Goal: Browse casually: Explore the website without a specific task or goal

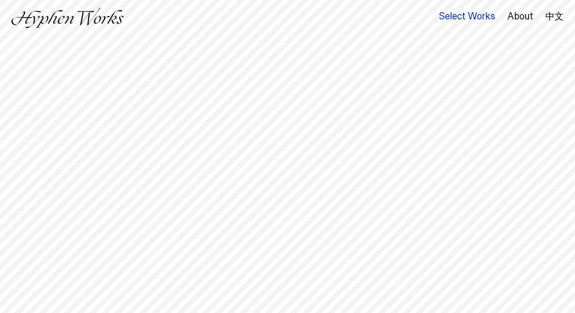
click at [470, 13] on div "Select Works" at bounding box center [466, 16] width 56 height 11
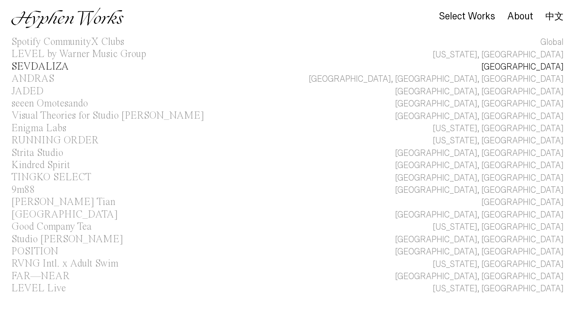
scroll to position [37, 0]
click at [40, 17] on img at bounding box center [67, 18] width 112 height 21
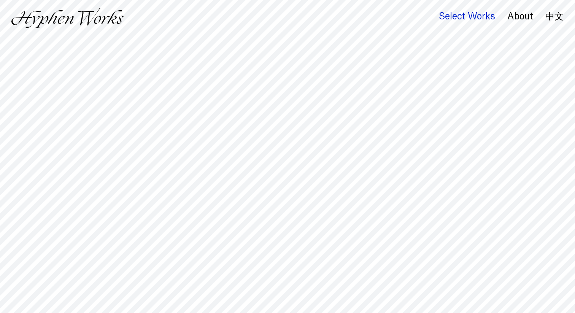
click at [465, 11] on div "Select Works" at bounding box center [466, 16] width 56 height 11
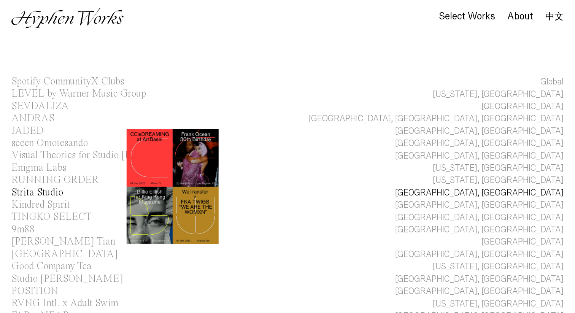
click at [48, 192] on div "Strita Studio" at bounding box center [37, 192] width 52 height 10
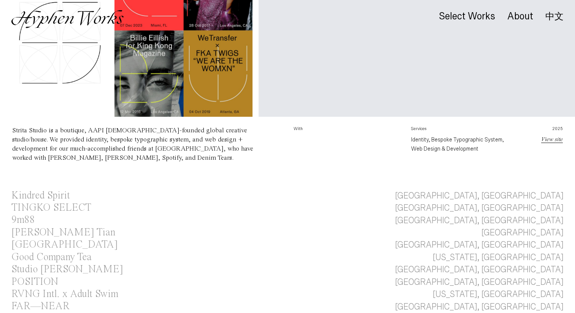
scroll to position [326, 0]
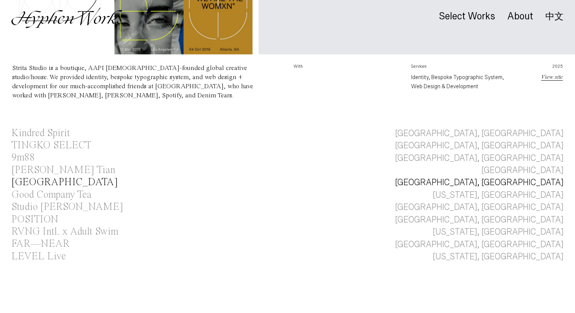
click at [45, 177] on div "[GEOGRAPHIC_DATA]" at bounding box center [64, 182] width 106 height 10
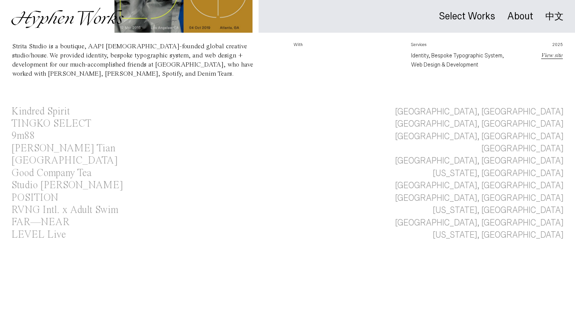
scroll to position [348, 0]
click at [50, 169] on div "Good Company Tea" at bounding box center [51, 173] width 80 height 10
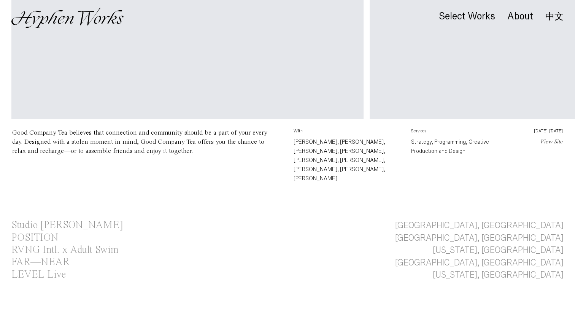
scroll to position [339, 0]
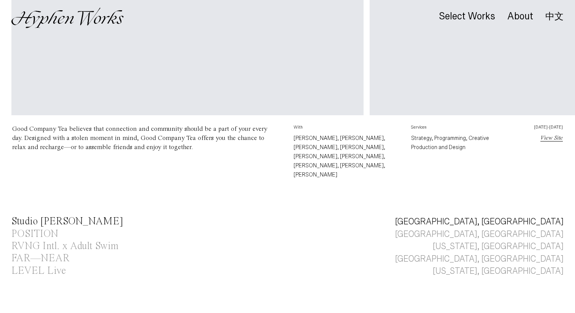
click at [43, 216] on div "Studio Jialun Xiong" at bounding box center [67, 221] width 112 height 10
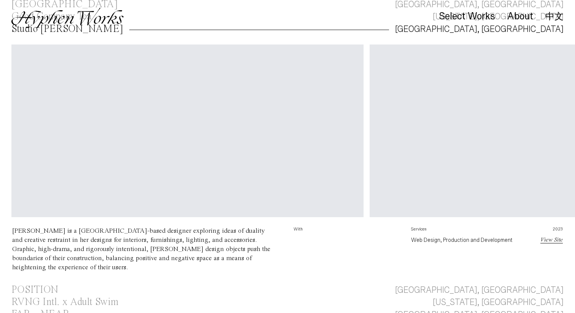
scroll to position [250, 0]
click at [35, 284] on div "POSITION" at bounding box center [34, 289] width 47 height 10
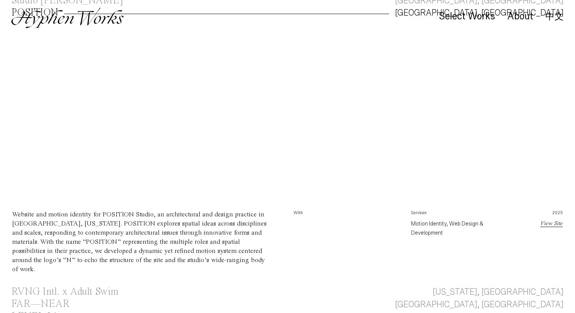
scroll to position [288, 0]
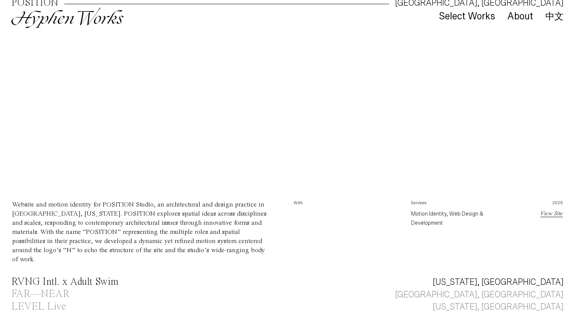
click at [44, 277] on div "RVNG Intl. x Adult Swim" at bounding box center [64, 282] width 107 height 10
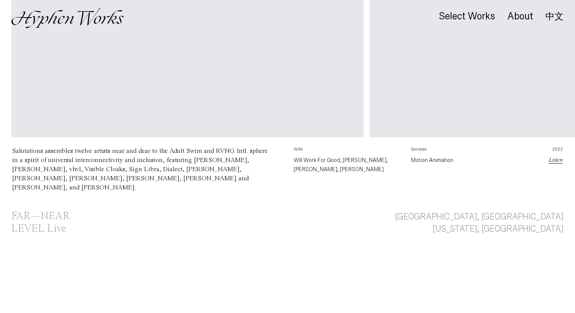
scroll to position [356, 0]
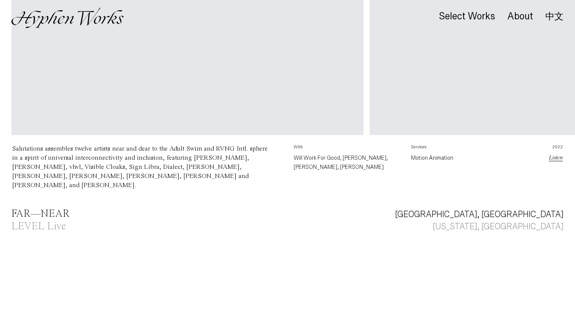
click at [55, 217] on div "FAR—NEAR" at bounding box center [40, 214] width 58 height 10
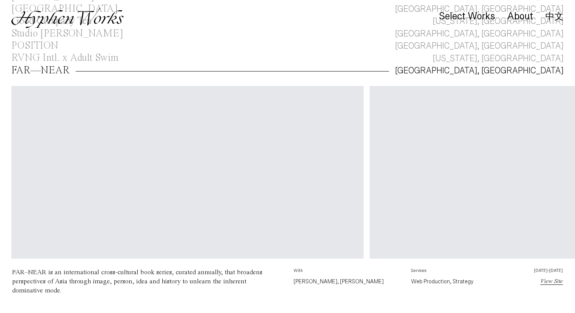
scroll to position [320, 0]
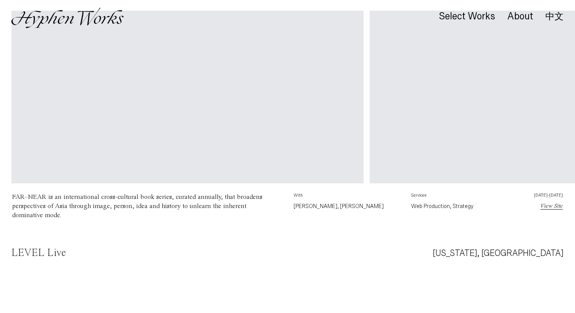
click at [32, 252] on div "LEVEL Live" at bounding box center [38, 253] width 54 height 10
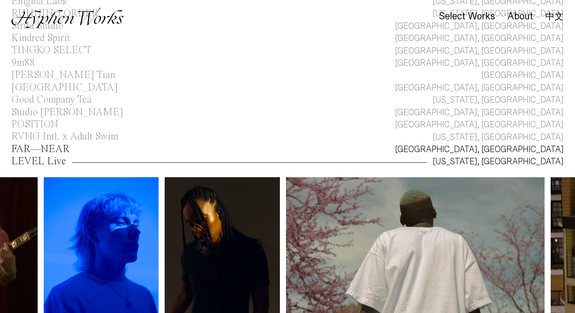
scroll to position [165, 0]
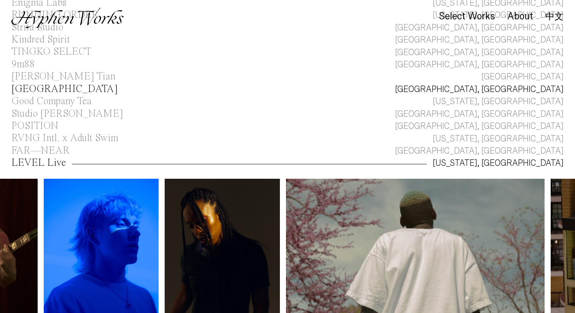
click at [73, 90] on div "Kaohsiung Music Center" at bounding box center [64, 89] width 106 height 10
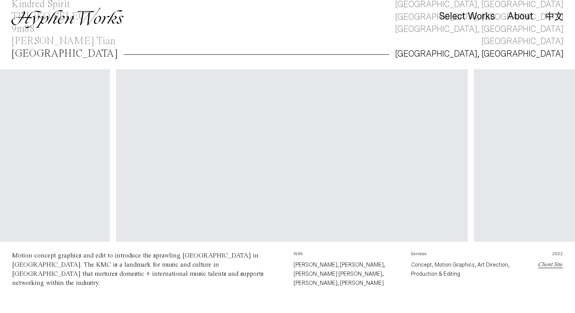
scroll to position [0, 164]
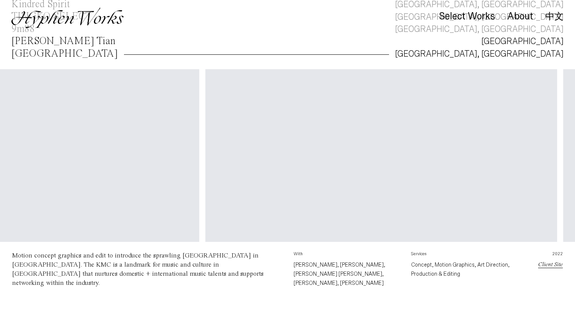
click at [76, 42] on div "Curry Sicong Tian" at bounding box center [63, 41] width 104 height 10
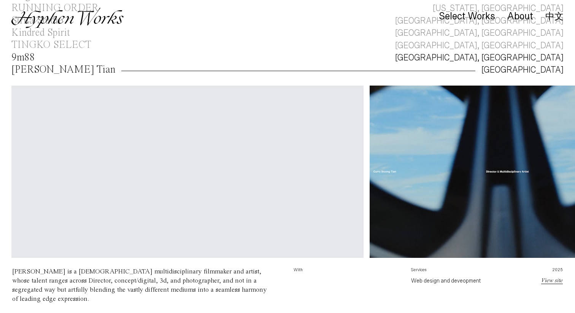
click at [32, 60] on div "9m88" at bounding box center [23, 57] width 24 height 10
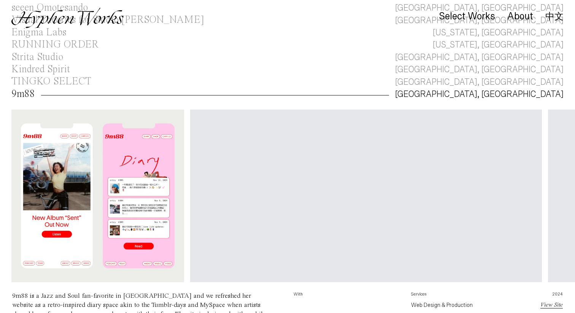
scroll to position [154, 0]
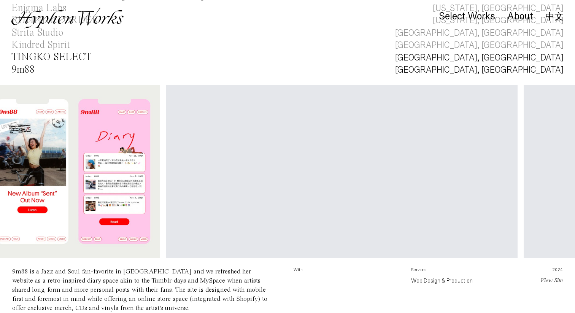
click at [64, 63] on div "TINGKO SELECT" at bounding box center [51, 57] width 80 height 12
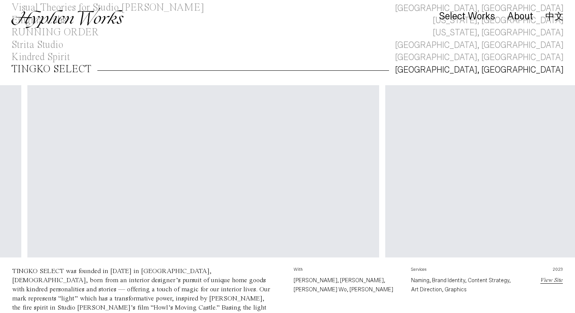
scroll to position [0, 238]
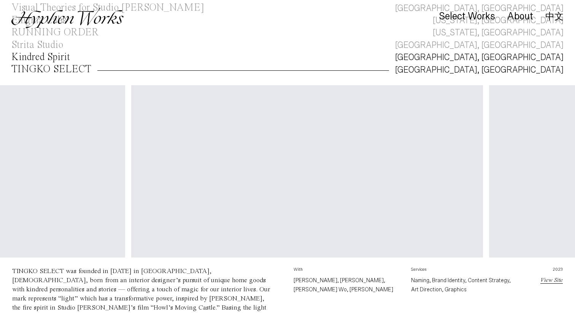
click at [60, 57] on div "Kindred Spirit" at bounding box center [40, 57] width 59 height 10
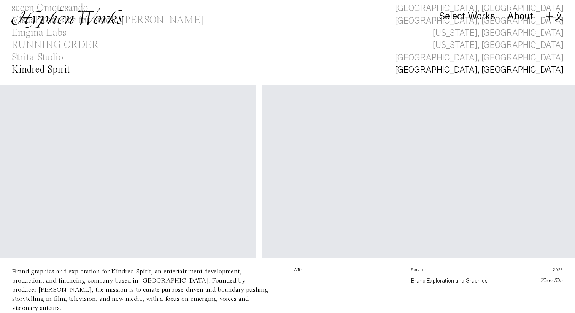
scroll to position [0, 195]
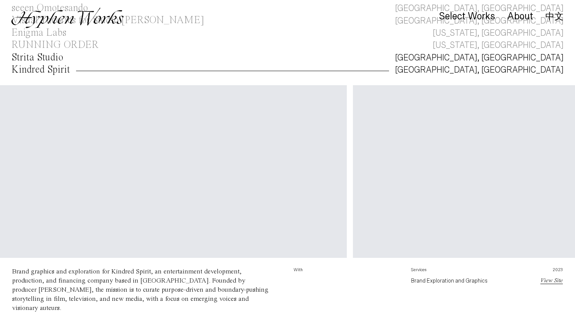
click at [66, 56] on link "Strita Studio Los Angeles, CA" at bounding box center [287, 58] width 575 height 12
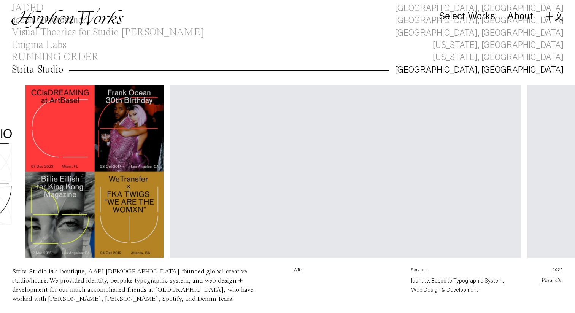
scroll to position [0, 56]
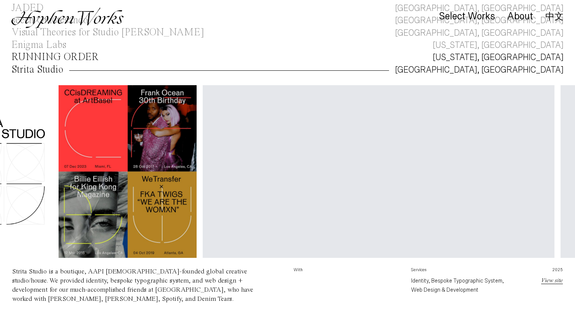
click at [92, 61] on div "RUNNING ORDER" at bounding box center [54, 57] width 87 height 10
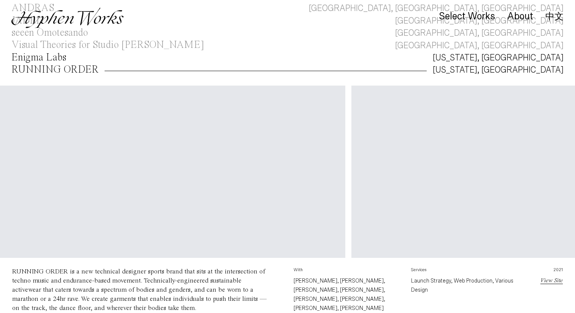
scroll to position [0, 362]
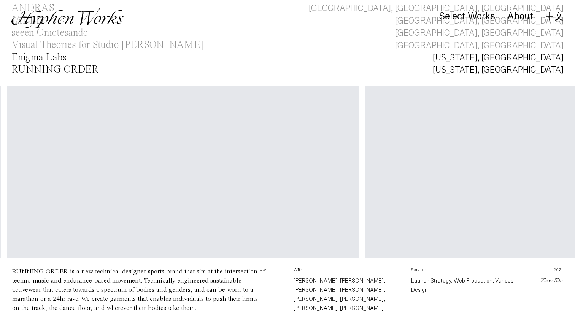
click at [71, 59] on link "Enigma Labs New York, NY" at bounding box center [287, 58] width 575 height 12
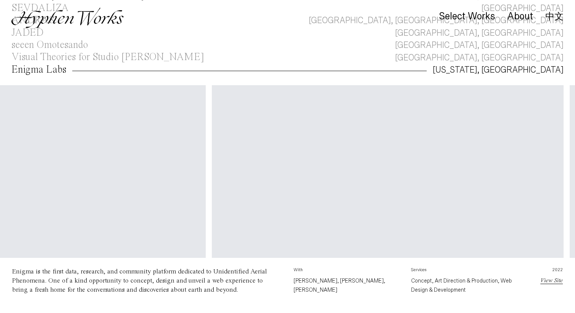
scroll to position [0, 752]
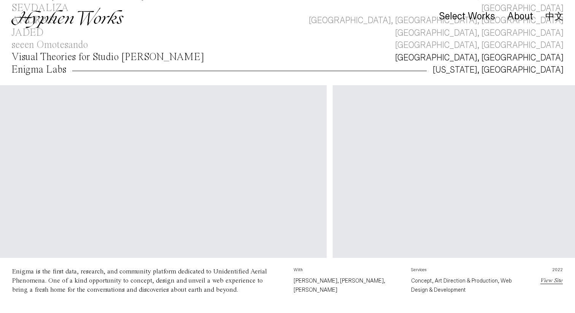
click at [142, 63] on div "Visual Theories for Studio [PERSON_NAME]" at bounding box center [107, 57] width 193 height 12
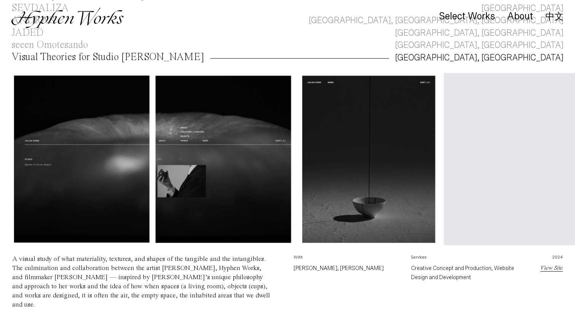
scroll to position [0, 353]
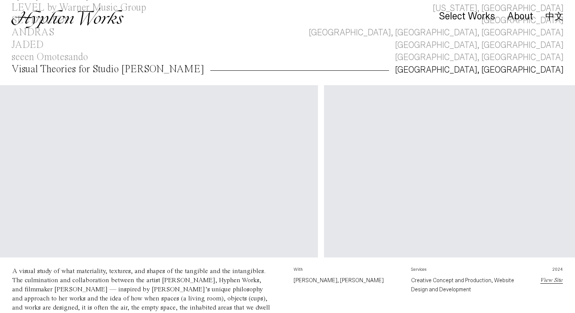
click at [324, 165] on video "Your browser does not support the video tag." at bounding box center [499, 173] width 351 height 176
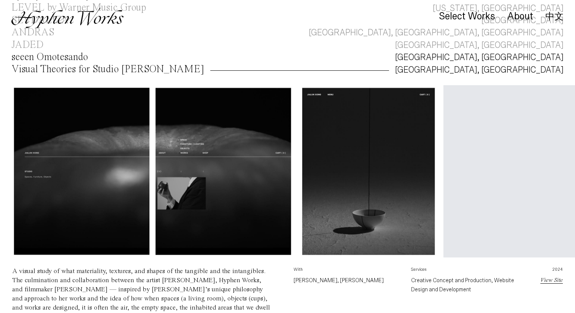
click at [51, 57] on div "seeen Omotesando" at bounding box center [49, 57] width 76 height 10
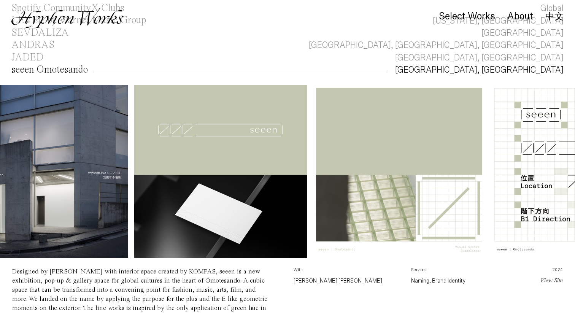
scroll to position [0, 171]
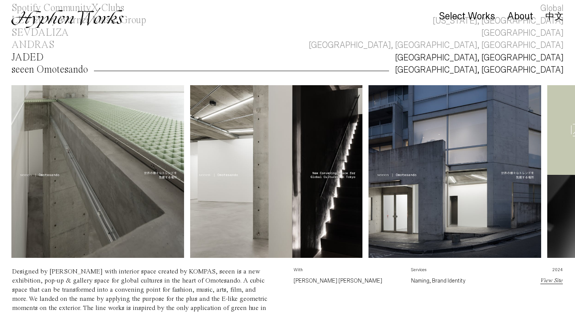
click at [24, 55] on div "JADED" at bounding box center [27, 57] width 32 height 10
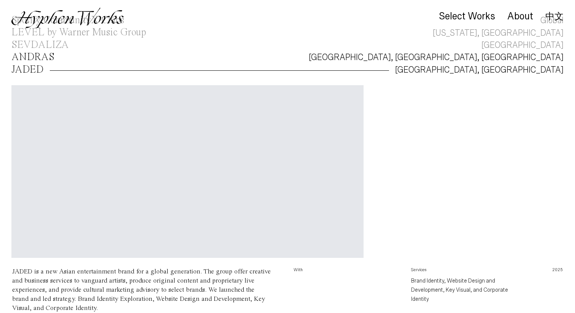
click at [47, 54] on div "ANDRAS" at bounding box center [32, 57] width 43 height 10
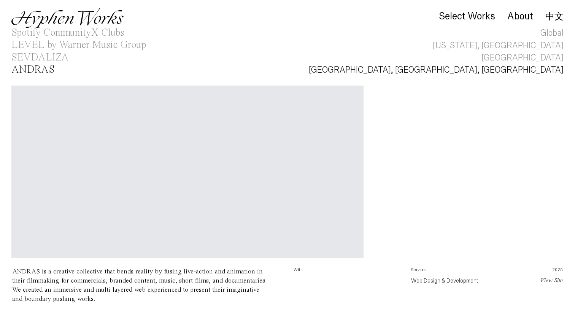
click at [174, 171] on video "Your browser does not support the video tag." at bounding box center [186, 173] width 351 height 176
click at [63, 59] on div "SEVDALIZA" at bounding box center [39, 57] width 57 height 10
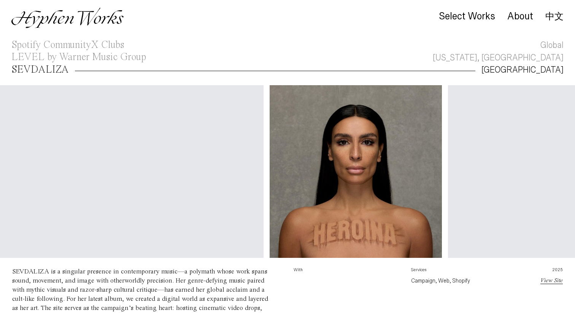
scroll to position [0, 93]
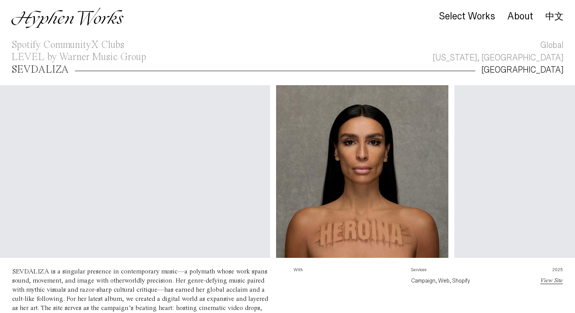
click at [119, 66] on link "SEVDALIZA Amsterdam" at bounding box center [287, 70] width 575 height 12
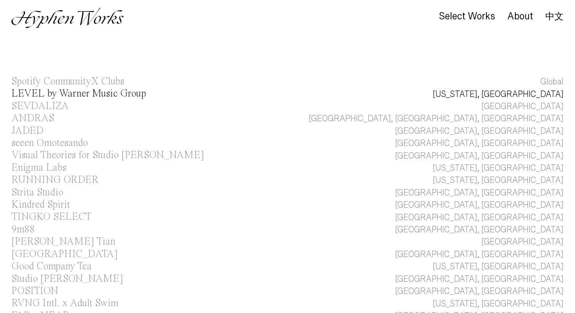
click at [111, 92] on div "LEVEL by Warner Music Group" at bounding box center [78, 94] width 135 height 10
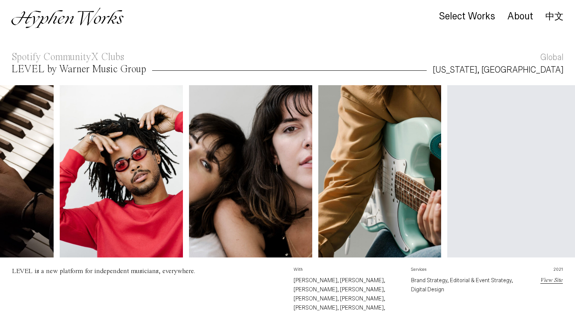
scroll to position [0, 249]
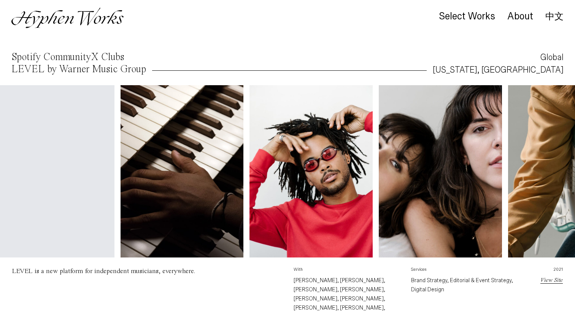
click at [104, 55] on div "Spotify CommunityX Clubs" at bounding box center [67, 57] width 112 height 10
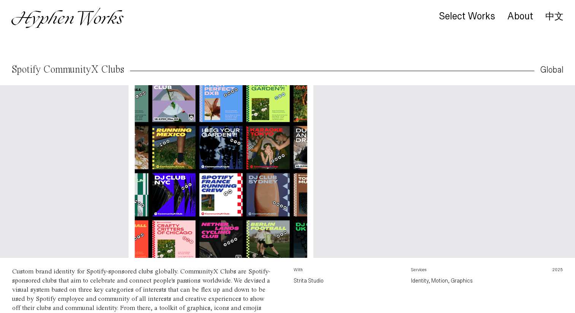
scroll to position [0, 321]
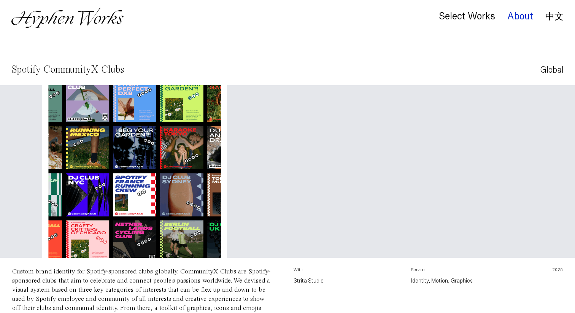
click at [515, 16] on div "About" at bounding box center [520, 16] width 26 height 11
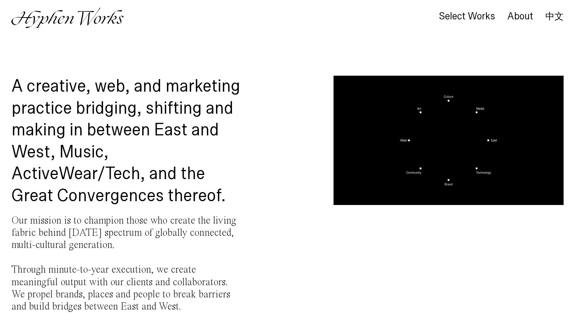
click at [92, 17] on img at bounding box center [67, 18] width 112 height 21
